Goal: Task Accomplishment & Management: Use online tool/utility

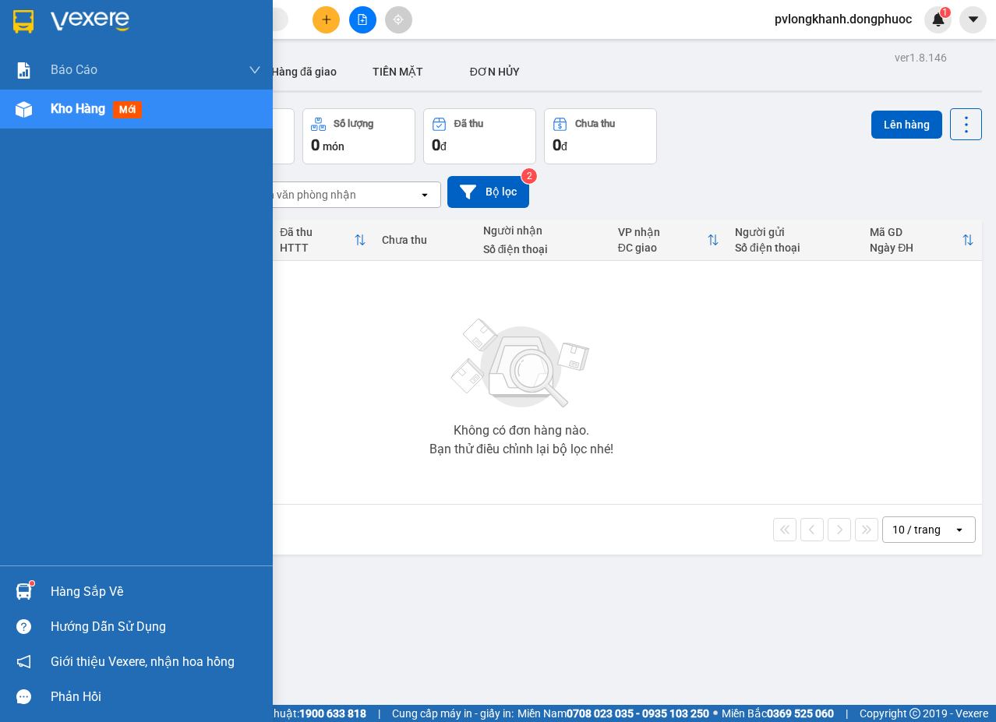
click at [108, 588] on div "Hàng sắp về" at bounding box center [156, 592] width 210 height 23
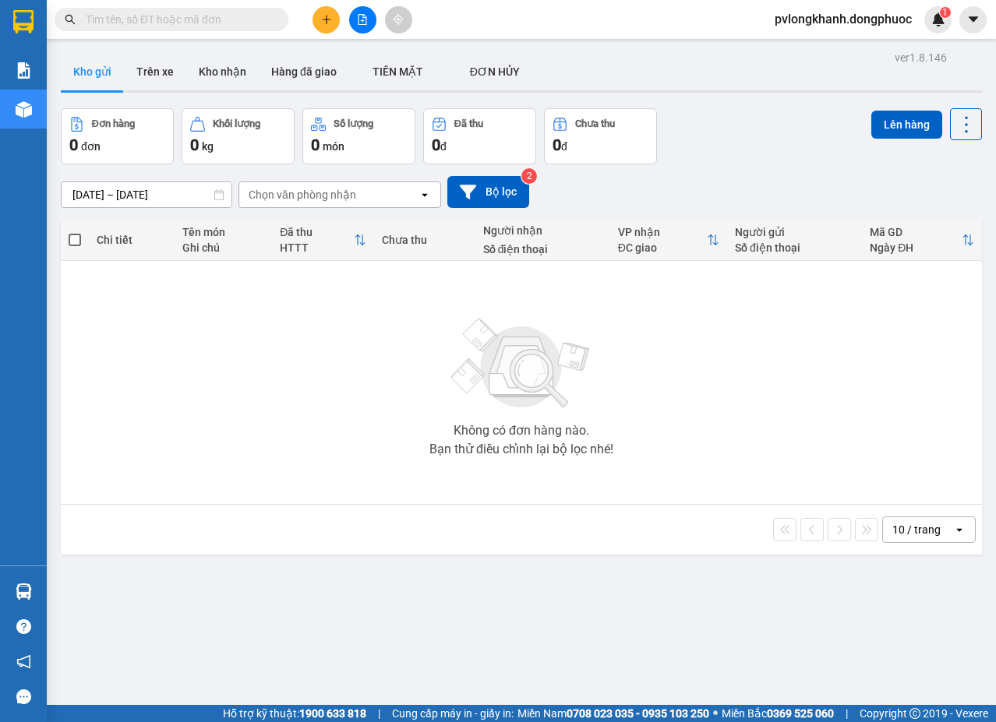
click at [614, 463] on section "Kết quả tìm kiếm ( 0 ) Bộ lọc No Data pvlongkhanh.dongphuoc 1 Báo cáo Mẫu 1: Bá…" at bounding box center [498, 361] width 996 height 722
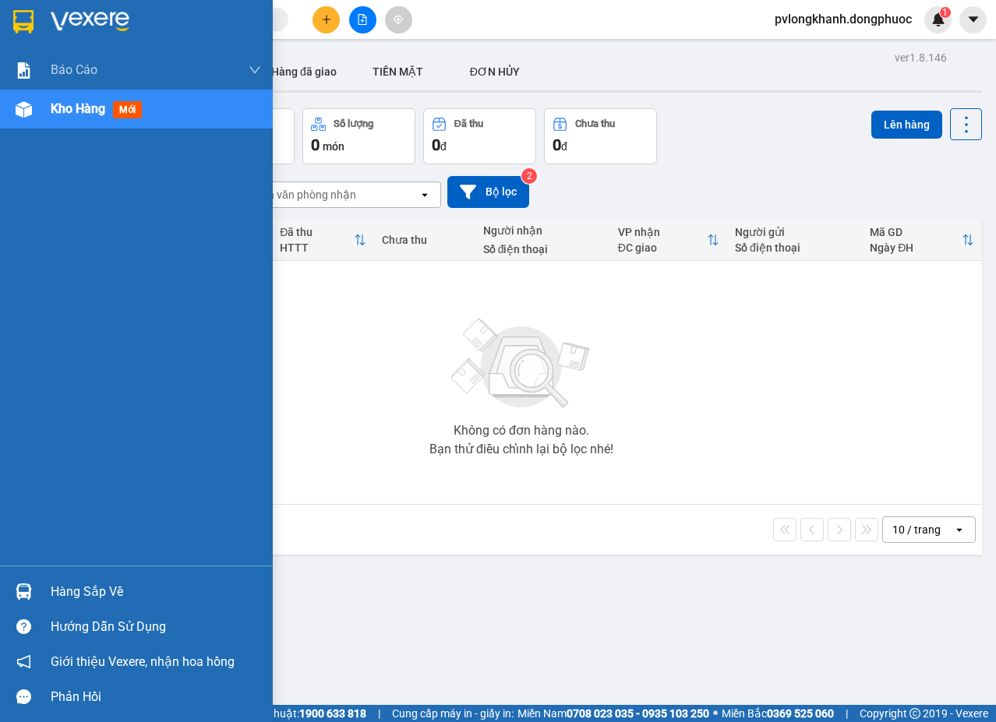
click at [75, 597] on div "Hàng sắp về" at bounding box center [156, 592] width 210 height 23
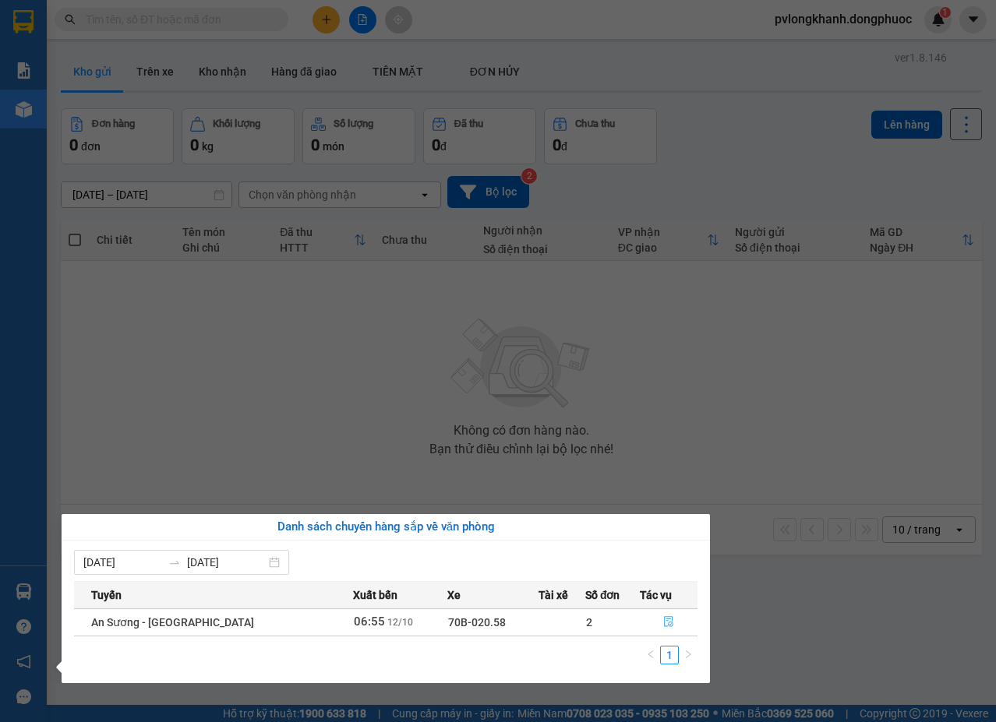
click at [667, 623] on icon "file-done" at bounding box center [668, 621] width 11 height 11
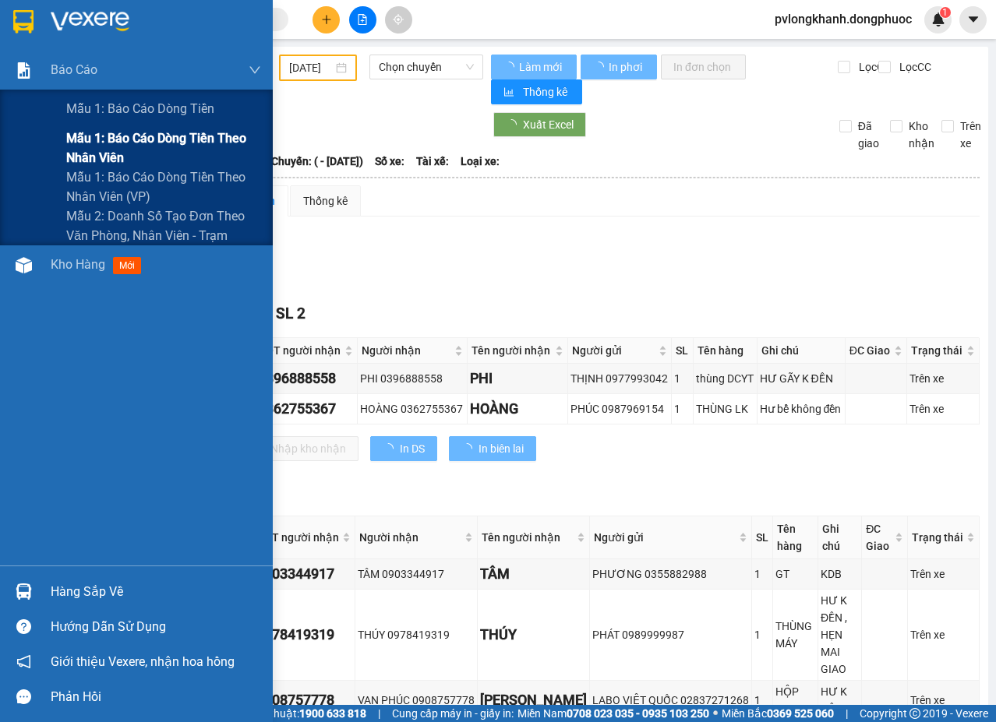
type input "[DATE]"
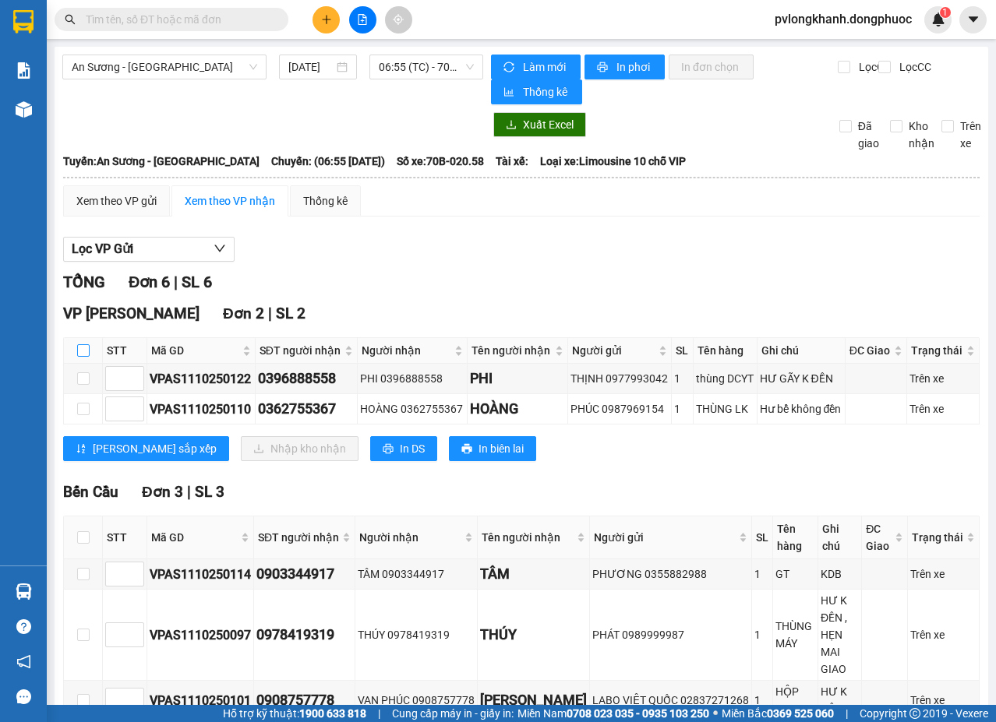
click at [77, 351] on input "checkbox" at bounding box center [83, 350] width 12 height 12
checkbox input "true"
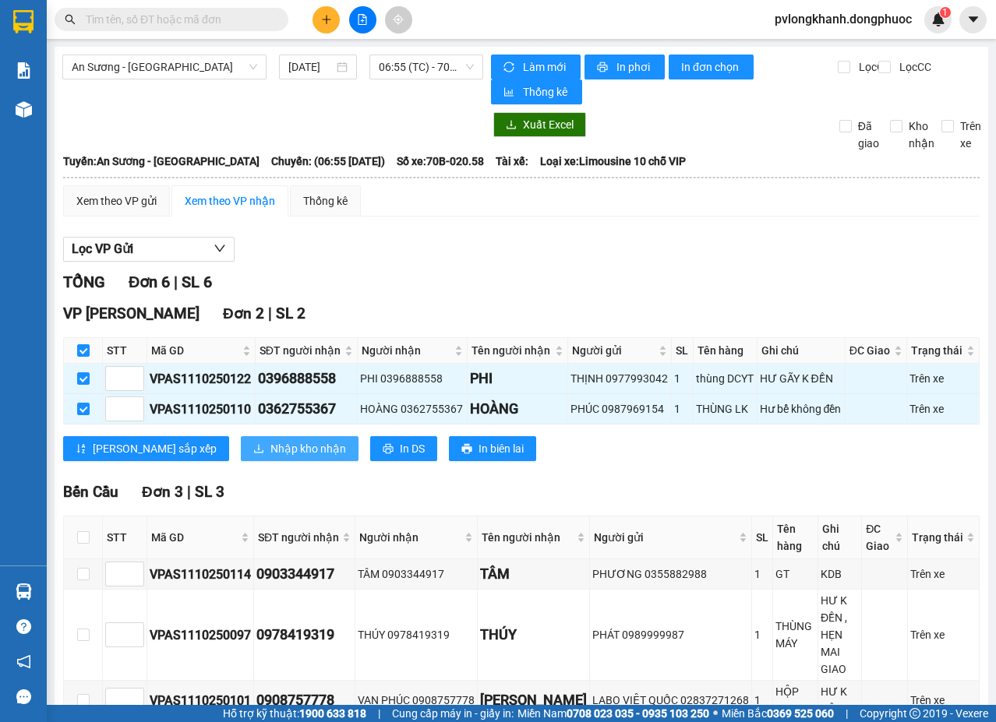
click at [270, 452] on span "Nhập kho nhận" at bounding box center [308, 448] width 76 height 17
